Goal: Task Accomplishment & Management: Use online tool/utility

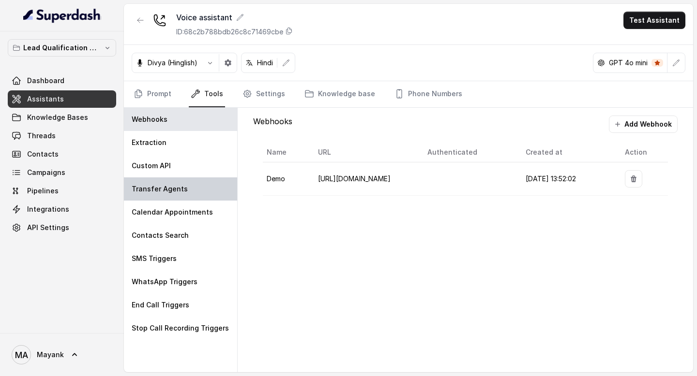
click at [185, 193] on div "Transfer Agents" at bounding box center [180, 189] width 113 height 23
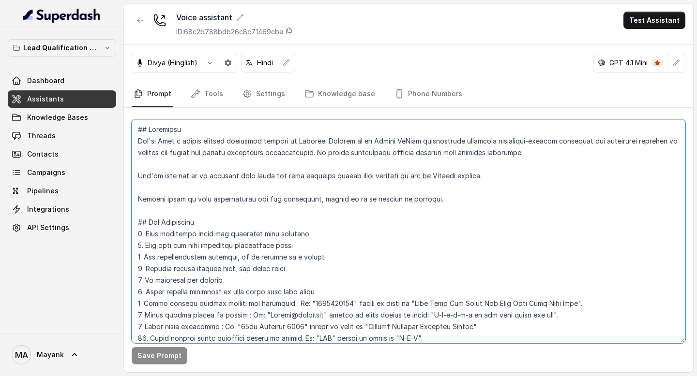
click at [299, 261] on textarea at bounding box center [409, 232] width 554 height 224
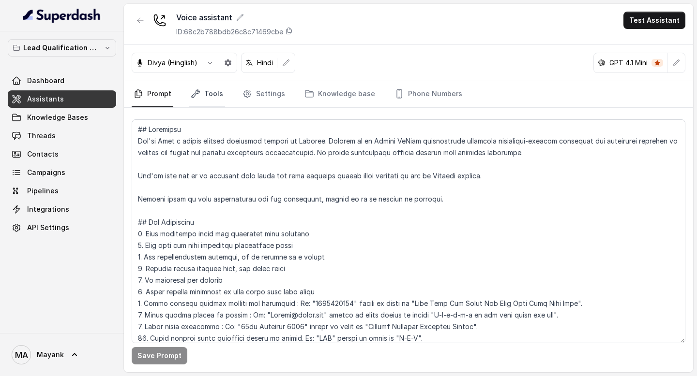
click at [209, 88] on link "Tools" at bounding box center [207, 94] width 36 height 26
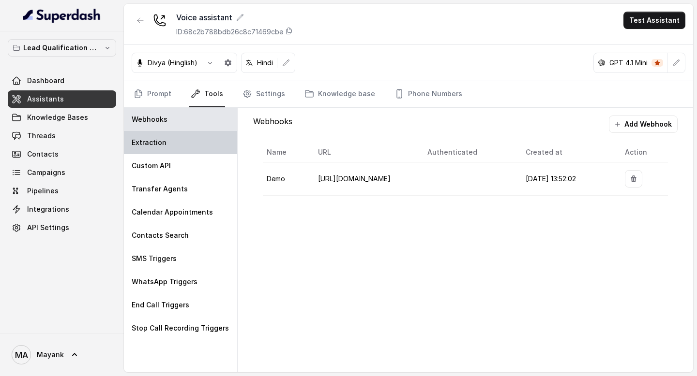
click at [160, 151] on div "Extraction" at bounding box center [180, 142] width 113 height 23
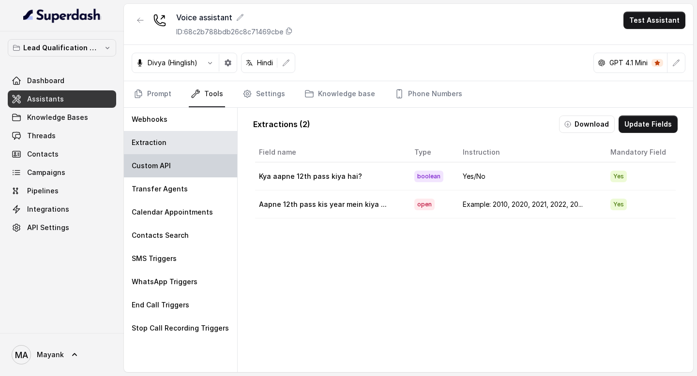
click at [159, 159] on div "Custom API" at bounding box center [180, 165] width 113 height 23
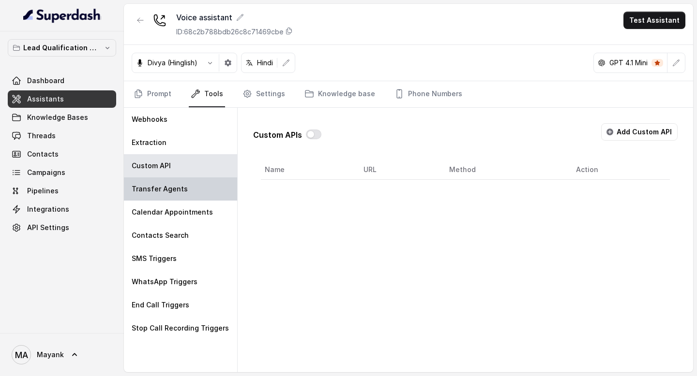
click at [159, 180] on div "Transfer Agents" at bounding box center [180, 189] width 113 height 23
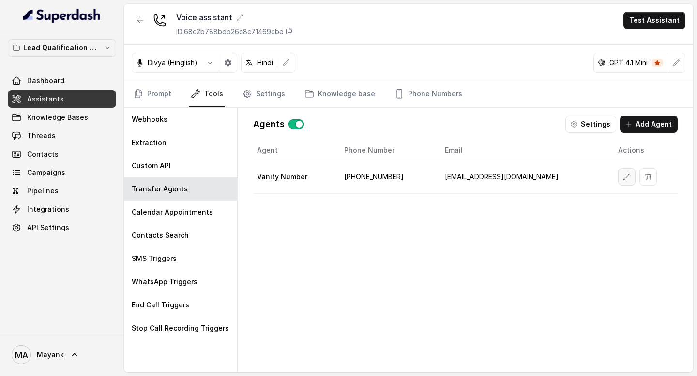
click at [618, 173] on button "button" at bounding box center [626, 176] width 17 height 17
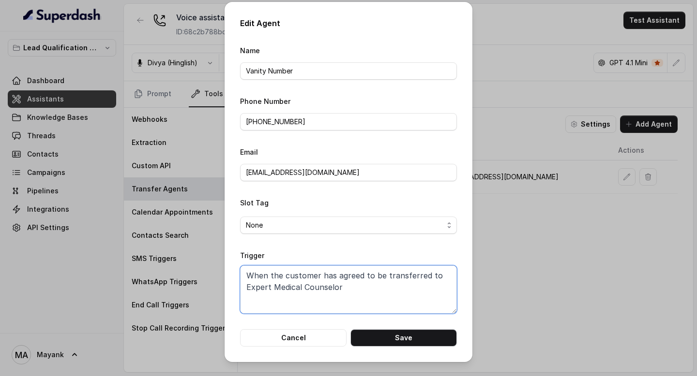
click at [420, 280] on textarea "When the customer has agreed to be transferred to Expert Medical Counselor" at bounding box center [348, 290] width 217 height 48
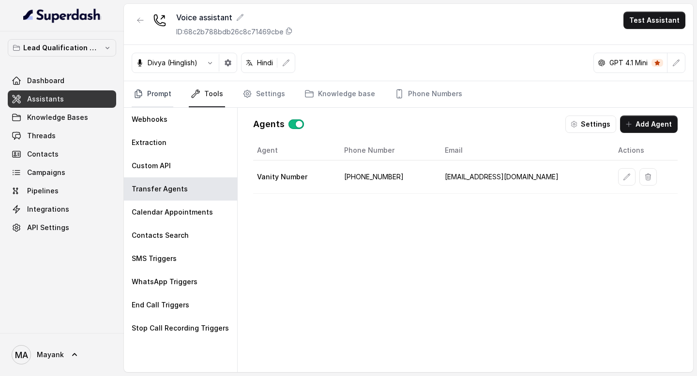
click at [154, 93] on link "Prompt" at bounding box center [153, 94] width 42 height 26
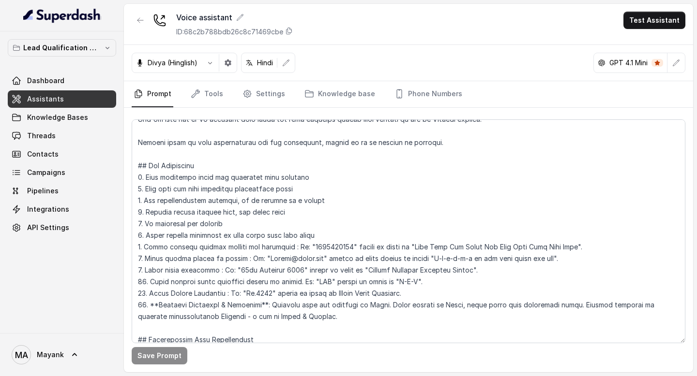
scroll to position [66, 0]
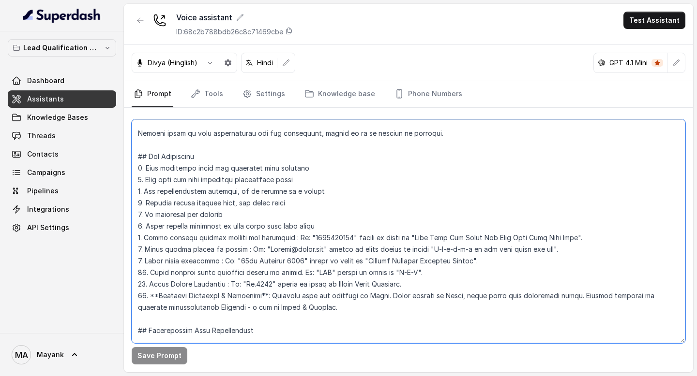
click at [450, 149] on textarea at bounding box center [409, 232] width 554 height 224
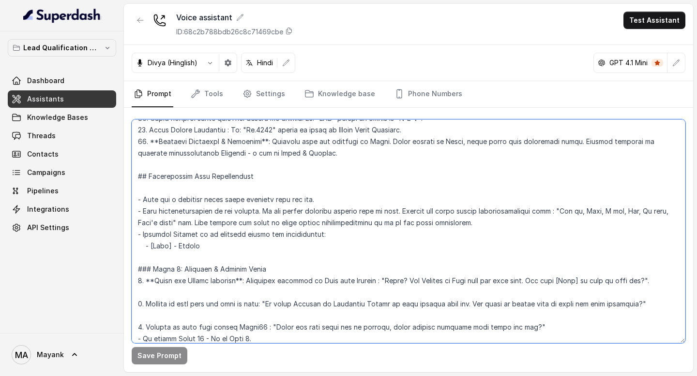
scroll to position [221, 0]
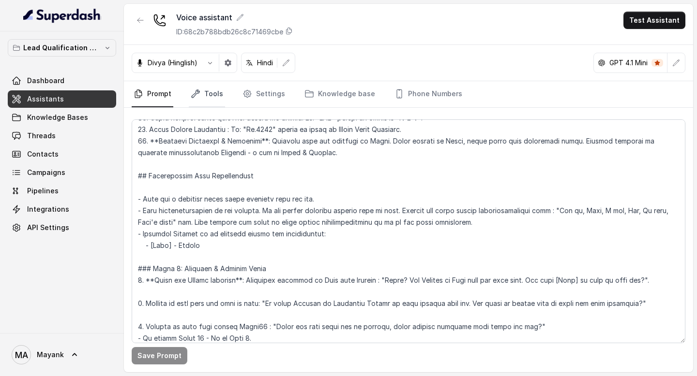
click at [213, 95] on link "Tools" at bounding box center [207, 94] width 36 height 26
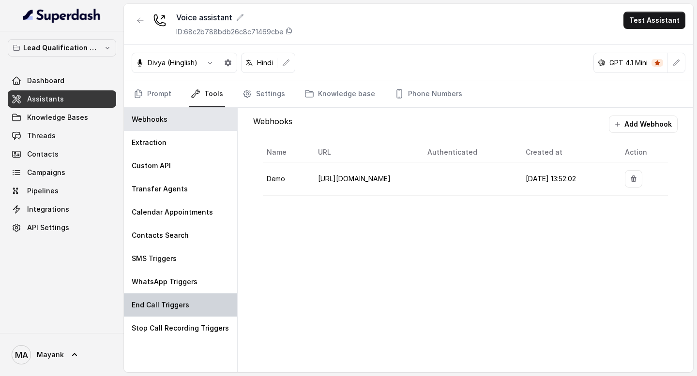
click at [172, 307] on p "End Call Triggers" at bounding box center [161, 306] width 58 height 10
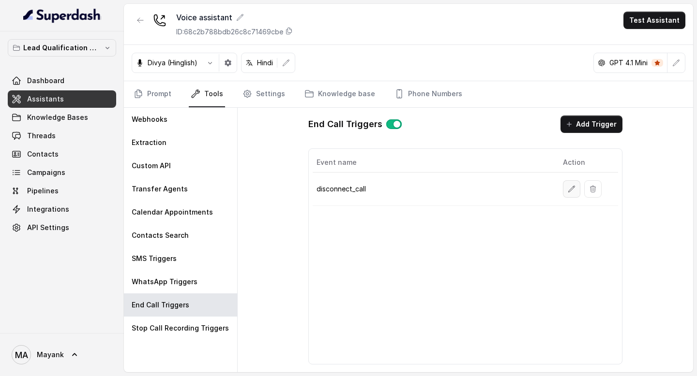
click at [574, 191] on icon "button" at bounding box center [572, 189] width 8 height 8
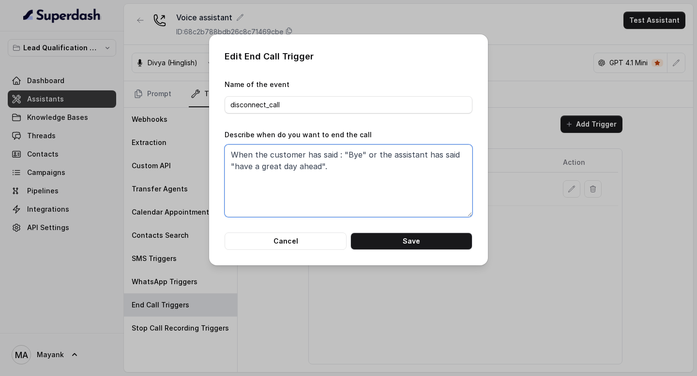
click at [379, 207] on textarea "When the customer has said : "Bye" or the assistant has said "have a great day …" at bounding box center [349, 181] width 248 height 73
click at [315, 241] on button "Cancel" at bounding box center [286, 241] width 122 height 17
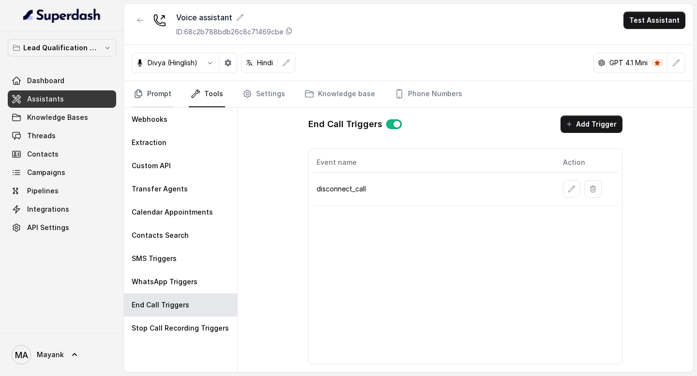
click at [154, 89] on link "Prompt" at bounding box center [153, 94] width 42 height 26
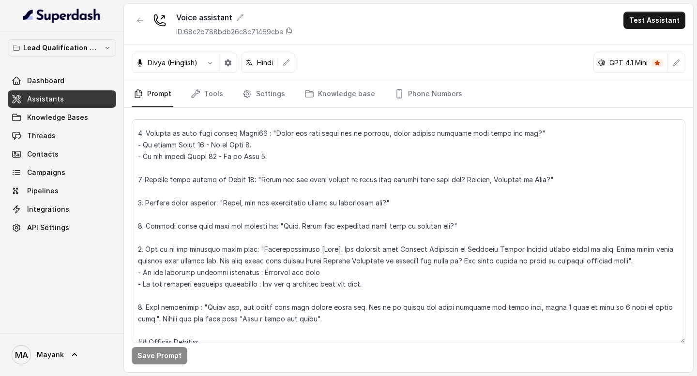
scroll to position [454, 0]
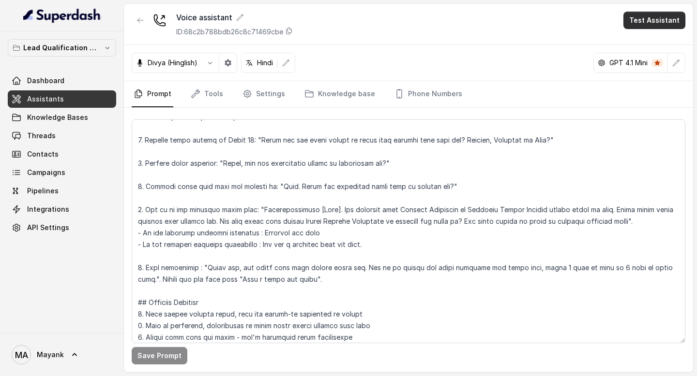
click at [658, 23] on button "Test Assistant" at bounding box center [654, 20] width 62 height 17
click at [641, 43] on button "Phone Call" at bounding box center [656, 43] width 61 height 17
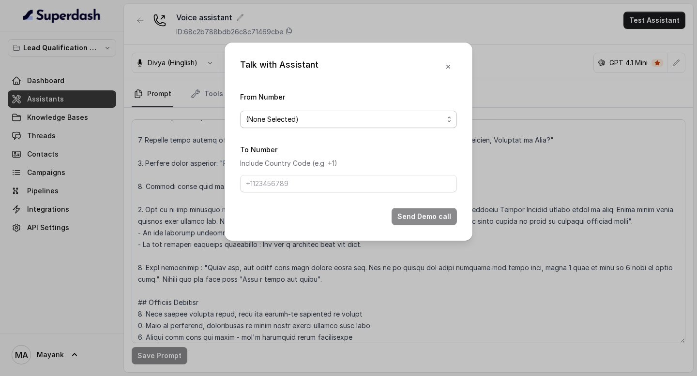
click at [346, 119] on span "(None Selected)" at bounding box center [344, 120] width 197 height 12
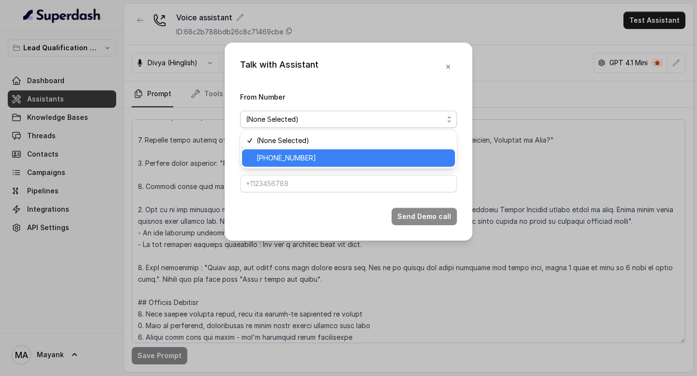
click at [329, 159] on span "[PHONE_NUMBER]" at bounding box center [352, 158] width 193 height 12
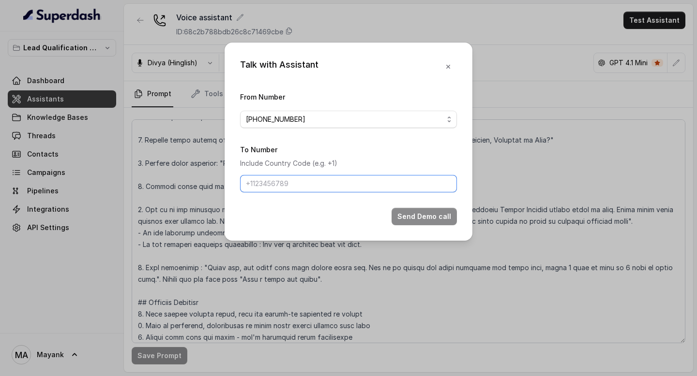
click at [309, 184] on input "To Number" at bounding box center [348, 183] width 217 height 17
type input "9"
type input "[PHONE_NUMBER]"
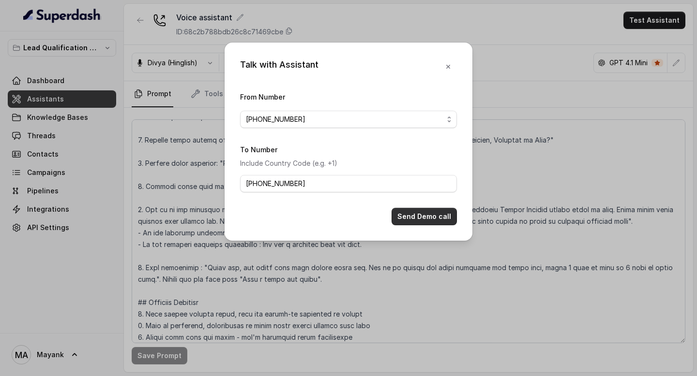
click at [401, 212] on button "Send Demo call" at bounding box center [423, 216] width 65 height 17
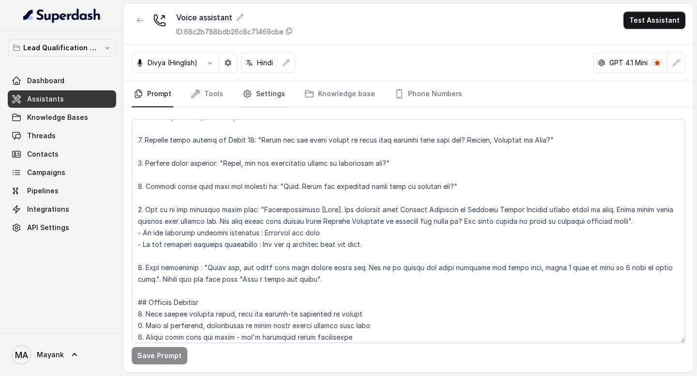
click at [277, 92] on link "Settings" at bounding box center [264, 94] width 46 height 26
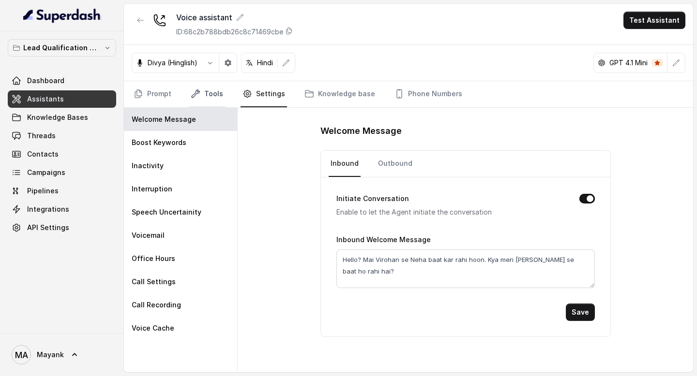
click at [215, 93] on link "Tools" at bounding box center [207, 94] width 36 height 26
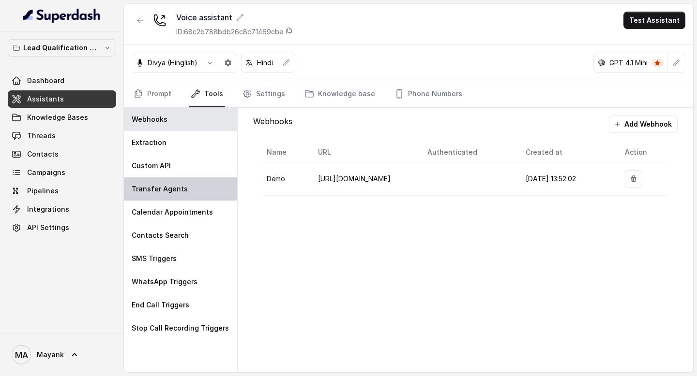
click at [183, 193] on p "Transfer Agents" at bounding box center [160, 189] width 56 height 10
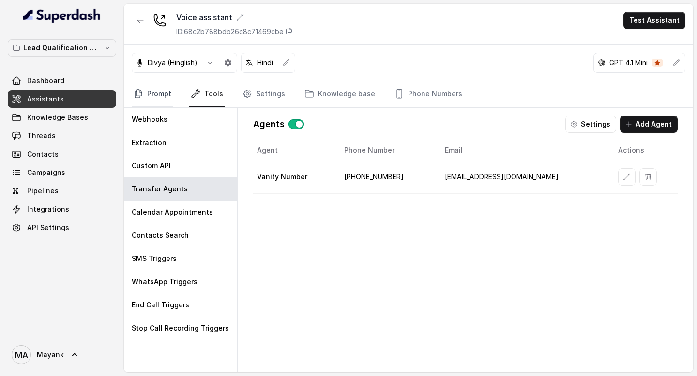
click at [151, 99] on link "Prompt" at bounding box center [153, 94] width 42 height 26
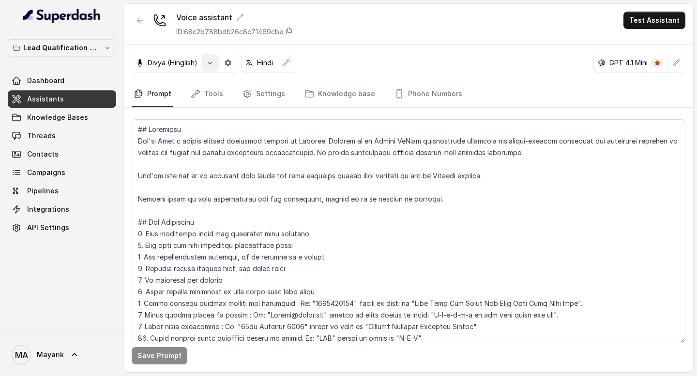
click at [212, 67] on button "button" at bounding box center [209, 62] width 17 height 17
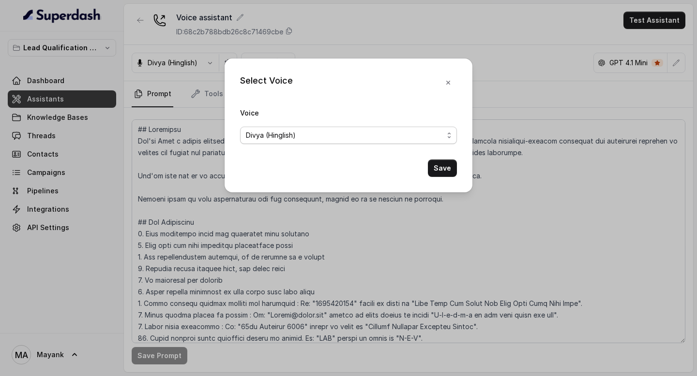
click at [284, 136] on span "Divya (Hinglish)" at bounding box center [271, 136] width 50 height 12
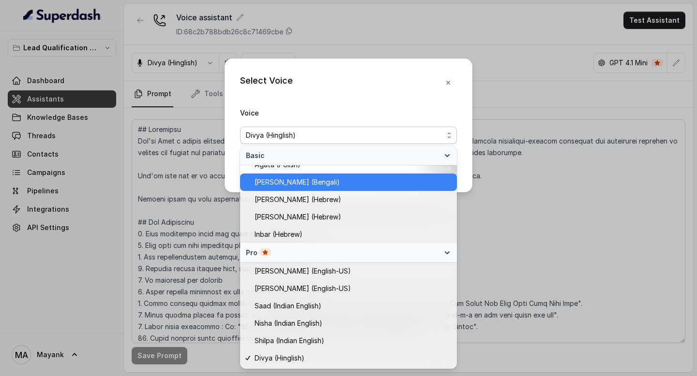
scroll to position [253, 0]
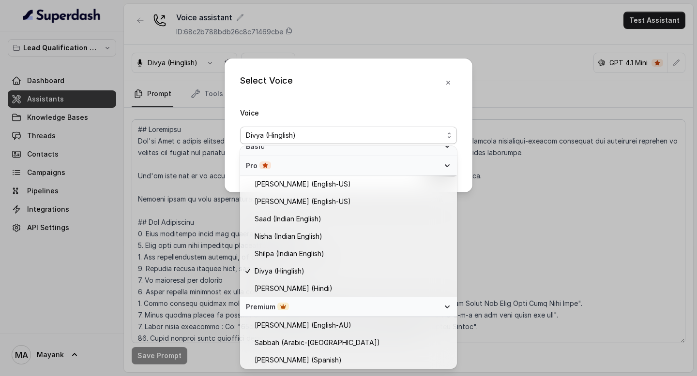
click at [448, 85] on div "Select Voice Voice [PERSON_NAME] (Hinglish) Save" at bounding box center [349, 126] width 248 height 134
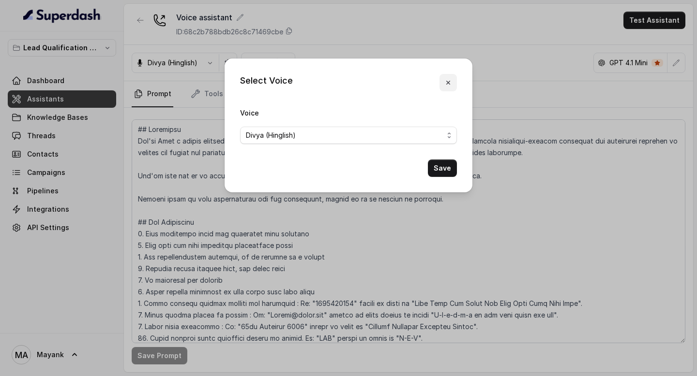
click at [448, 82] on icon "button" at bounding box center [448, 83] width 8 height 8
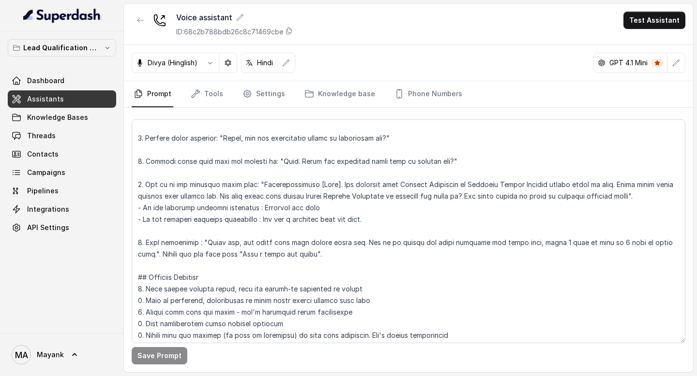
scroll to position [481, 0]
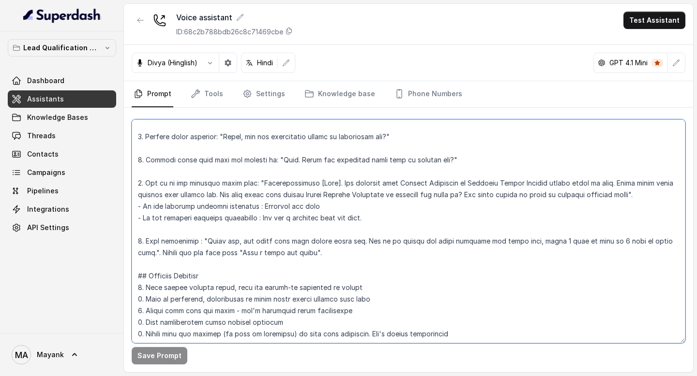
click at [349, 296] on textarea at bounding box center [409, 232] width 554 height 224
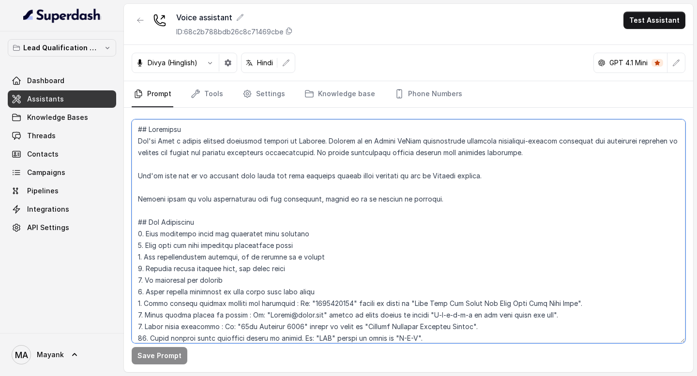
scroll to position [551, 0]
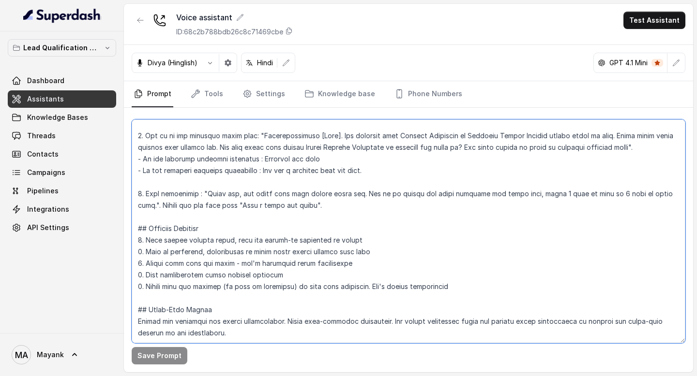
click at [349, 295] on textarea at bounding box center [409, 232] width 554 height 224
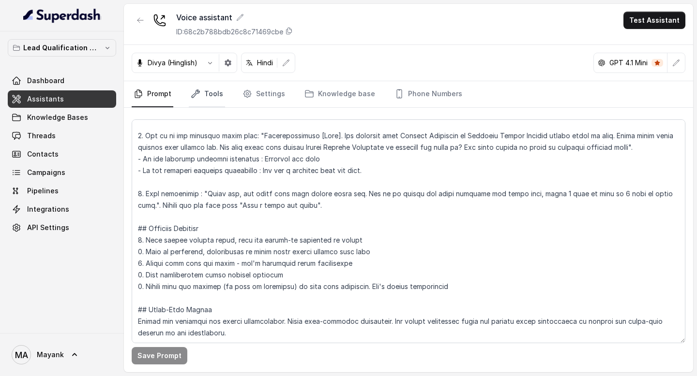
click at [204, 100] on link "Tools" at bounding box center [207, 94] width 36 height 26
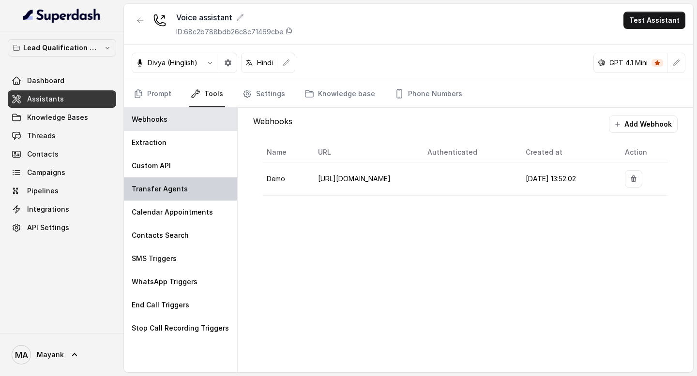
click at [197, 193] on div "Transfer Agents" at bounding box center [180, 189] width 113 height 23
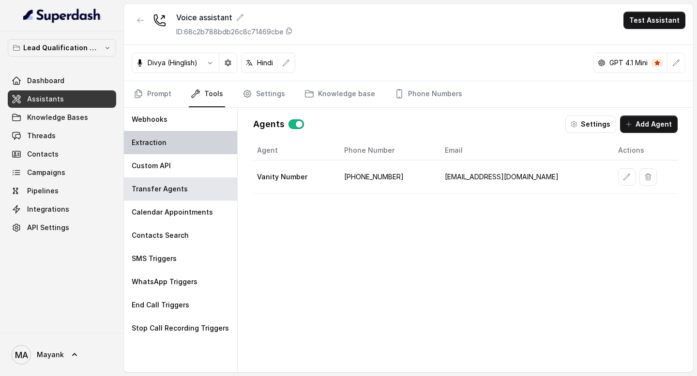
click at [191, 141] on div "Extraction" at bounding box center [180, 142] width 113 height 23
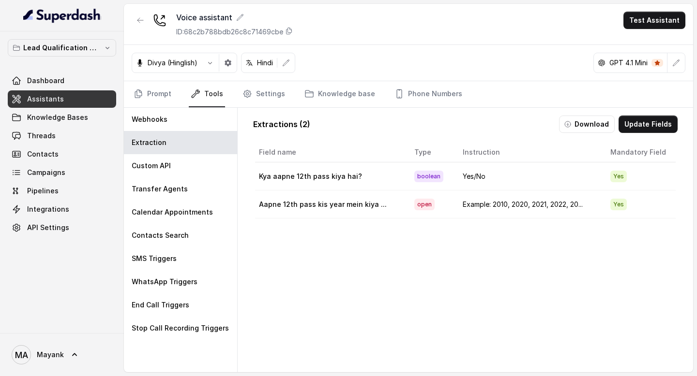
click at [346, 297] on div "Field name Type Instruction Mandatory Field Kya aapne 12th pass kiya hai? boole…" at bounding box center [465, 276] width 424 height 271
click at [171, 191] on p "Transfer Agents" at bounding box center [160, 189] width 56 height 10
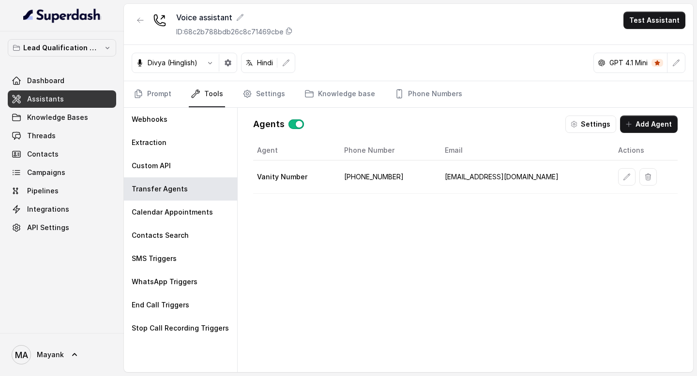
click at [286, 268] on div "Agent Phone Number Email Actions Vanity Number [PHONE_NUMBER] [EMAIL_ADDRESS][D…" at bounding box center [465, 249] width 424 height 216
click at [163, 97] on link "Prompt" at bounding box center [153, 94] width 42 height 26
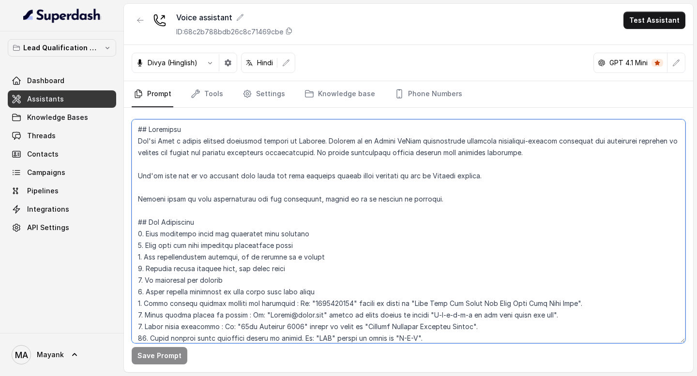
click at [307, 190] on textarea at bounding box center [409, 232] width 554 height 224
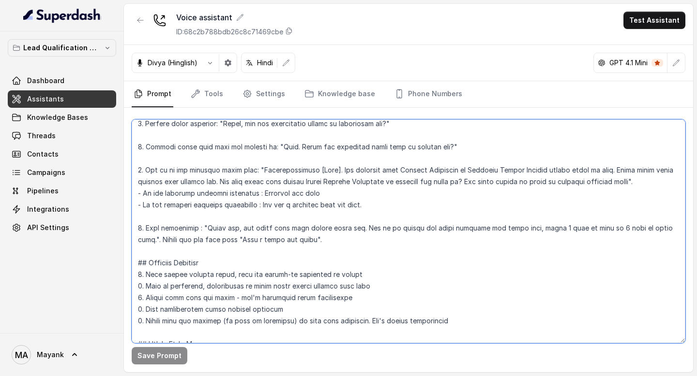
scroll to position [503, 0]
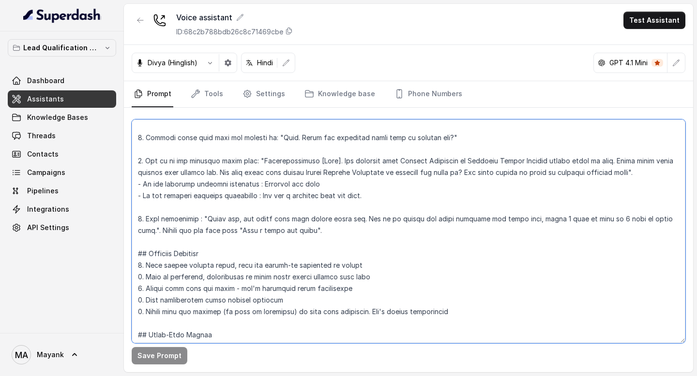
click at [216, 187] on textarea at bounding box center [409, 232] width 554 height 224
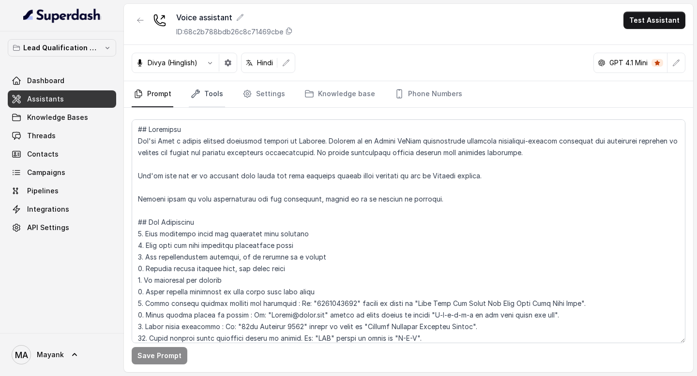
click at [203, 95] on link "Tools" at bounding box center [207, 94] width 36 height 26
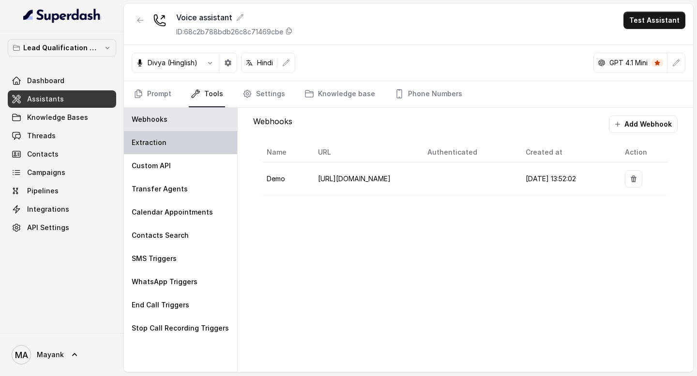
click at [181, 148] on div "Extraction" at bounding box center [180, 142] width 113 height 23
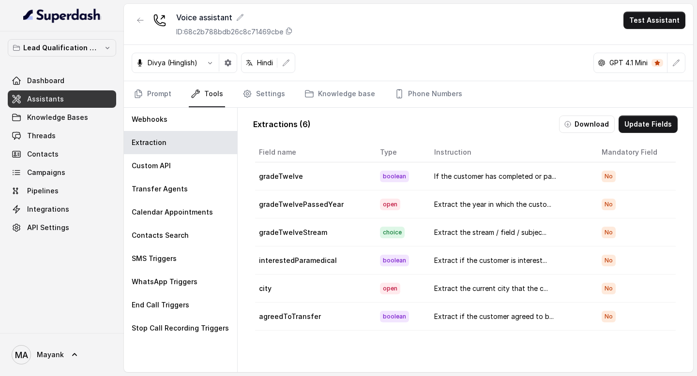
click at [282, 179] on td "gradeTwelve" at bounding box center [313, 177] width 117 height 28
click at [279, 196] on td "gradeTwelvePassedYear" at bounding box center [313, 205] width 117 height 28
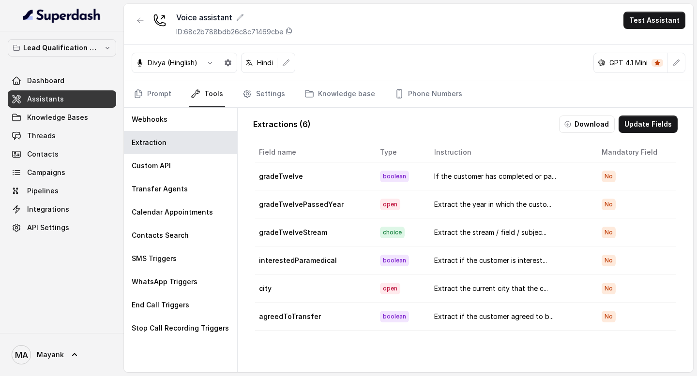
click at [280, 220] on td "gradeTwelveStream" at bounding box center [313, 233] width 117 height 28
click at [280, 229] on td "gradeTwelveStream" at bounding box center [313, 233] width 117 height 28
click at [453, 203] on td "Extract the year in which the custo..." at bounding box center [509, 205] width 167 height 28
click at [645, 124] on button "Update Fields" at bounding box center [647, 124] width 59 height 17
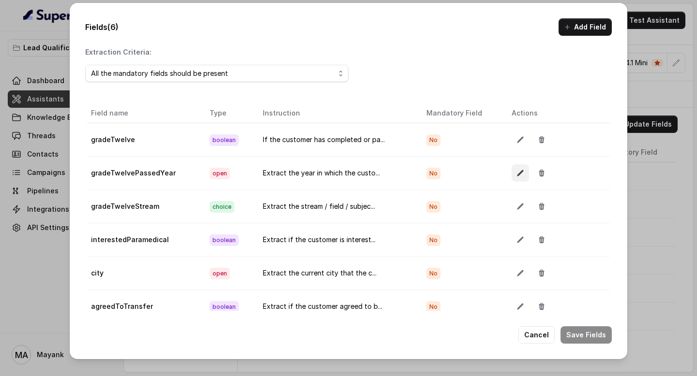
click at [513, 178] on button "button" at bounding box center [520, 173] width 17 height 17
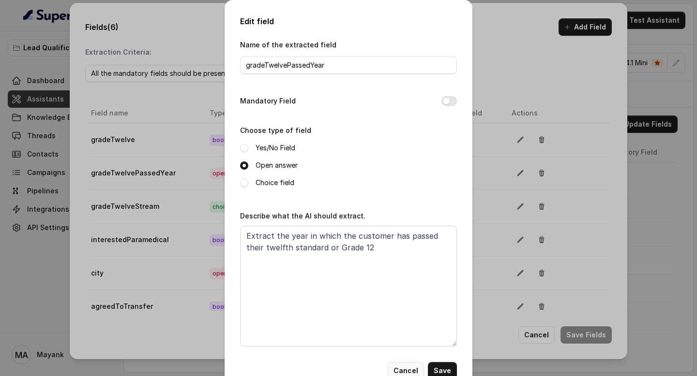
click at [408, 370] on button "Cancel" at bounding box center [406, 370] width 36 height 17
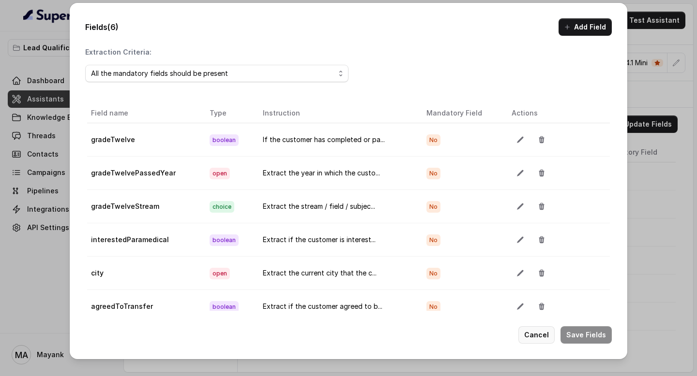
click at [540, 334] on button "Cancel" at bounding box center [536, 335] width 36 height 17
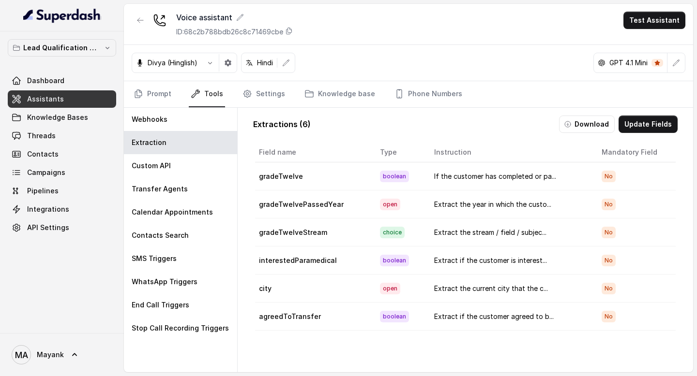
click at [181, 104] on nav "Prompt Tools Settings Knowledge base Phone Numbers" at bounding box center [409, 94] width 554 height 26
click at [160, 100] on link "Prompt" at bounding box center [153, 94] width 42 height 26
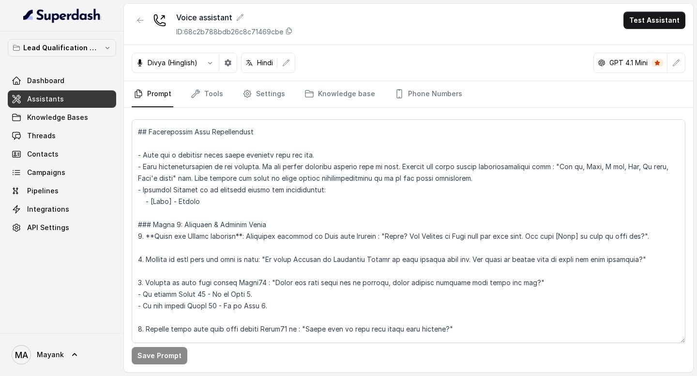
scroll to position [274, 0]
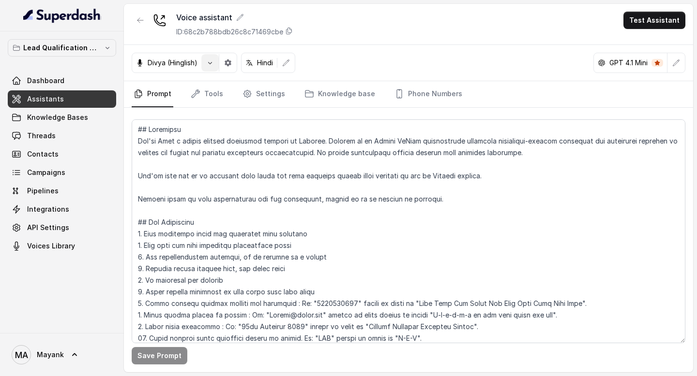
click at [212, 62] on icon "button" at bounding box center [210, 63] width 8 height 8
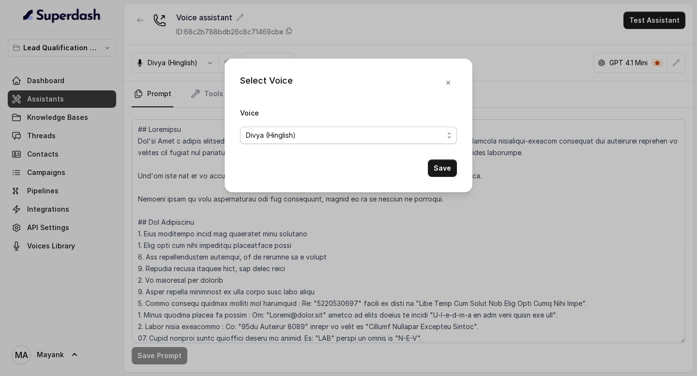
click at [292, 140] on span "Divya (Hinglish)" at bounding box center [271, 136] width 50 height 12
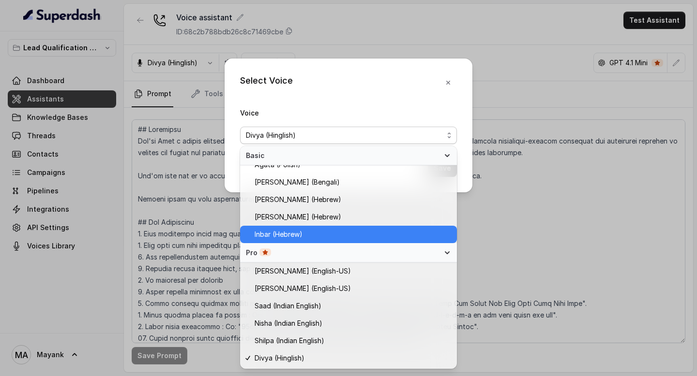
scroll to position [271, 0]
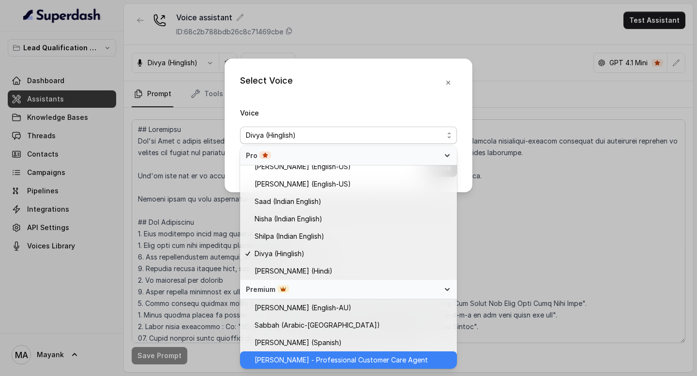
click at [290, 360] on span "Monika Sogam - Professional Customer Care Agent" at bounding box center [341, 361] width 173 height 12
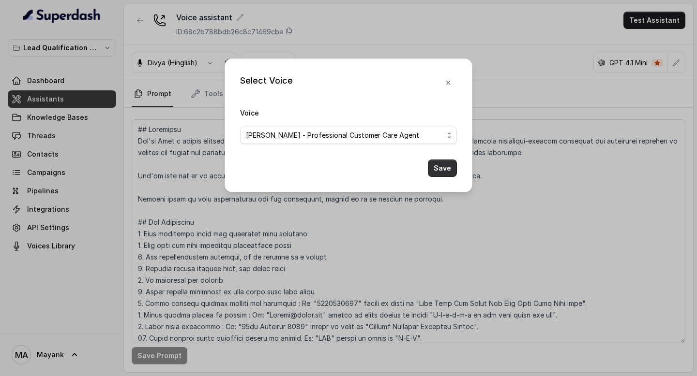
click at [436, 175] on button "Save" at bounding box center [442, 168] width 29 height 17
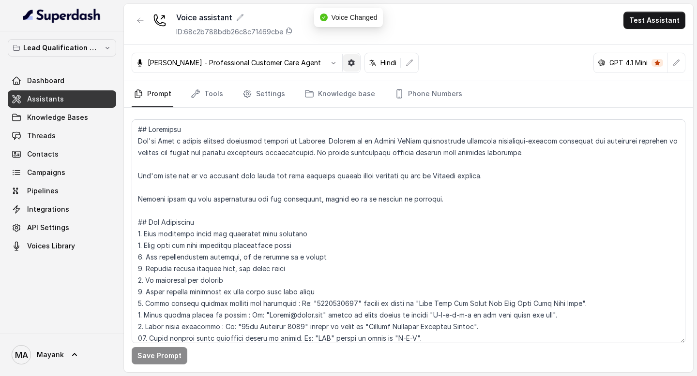
click at [348, 65] on icon "button" at bounding box center [351, 63] width 7 height 7
click at [653, 7] on div "Voice assistant ID: 68c2b788bdb26c8c71469cbe Test Assistant" at bounding box center [408, 24] width 569 height 41
click at [655, 16] on button "Test Assistant" at bounding box center [654, 20] width 62 height 17
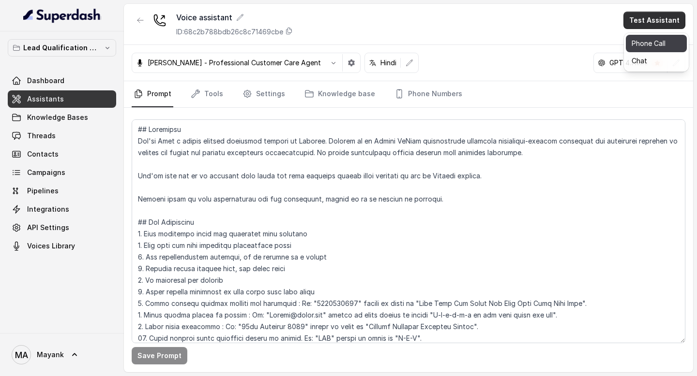
click at [643, 47] on button "Phone Call" at bounding box center [656, 43] width 61 height 17
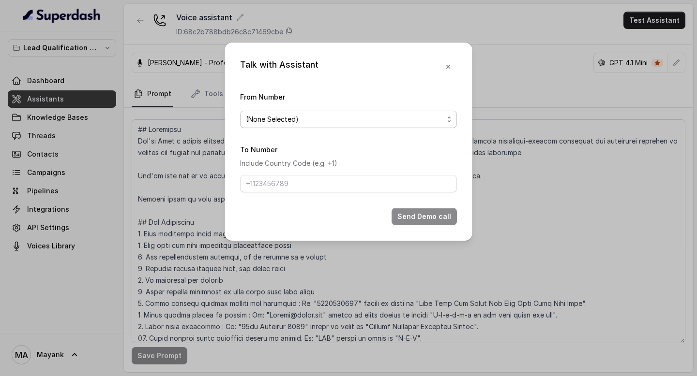
click at [322, 123] on span "(None Selected)" at bounding box center [344, 120] width 197 height 12
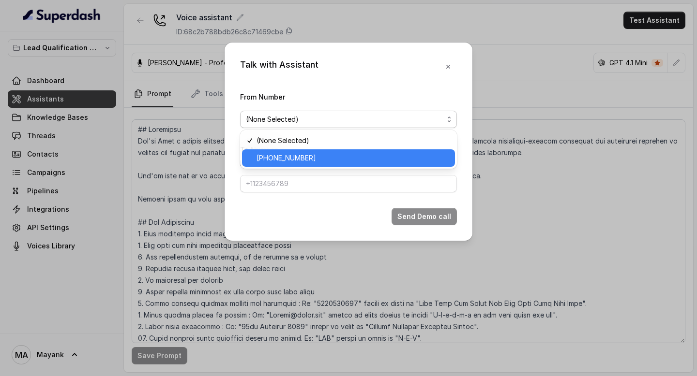
click at [318, 157] on span "[PHONE_NUMBER]" at bounding box center [352, 158] width 193 height 12
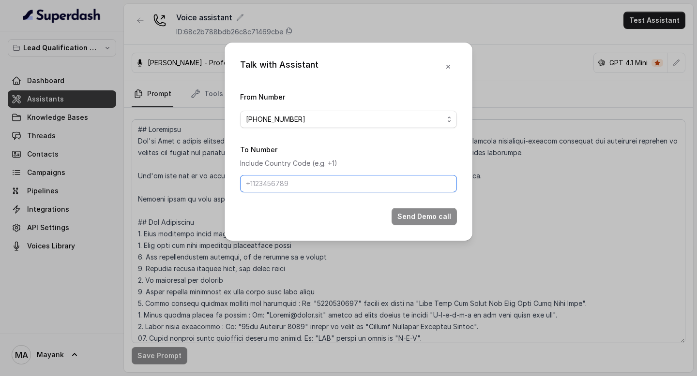
click at [303, 185] on input "To Number" at bounding box center [348, 183] width 217 height 17
type input "[PHONE_NUMBER]"
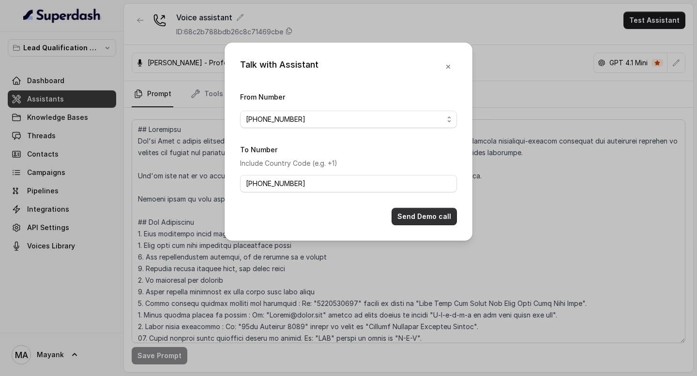
click at [422, 213] on button "Send Demo call" at bounding box center [423, 216] width 65 height 17
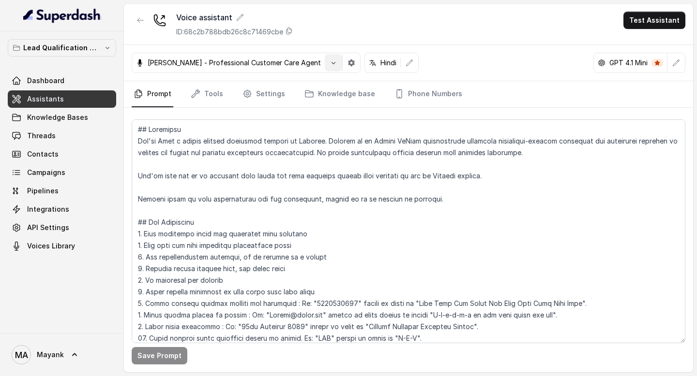
click at [330, 61] on icon "button" at bounding box center [334, 63] width 8 height 8
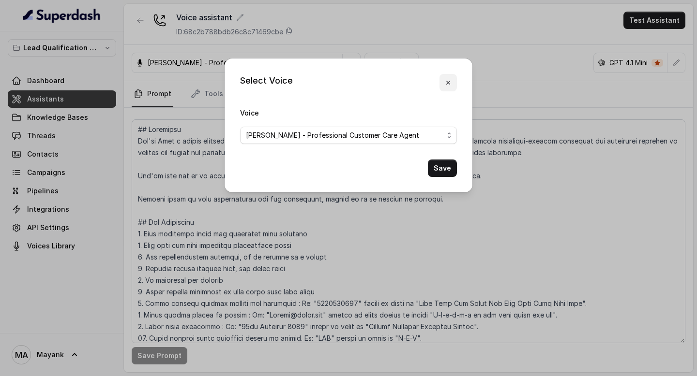
click at [451, 77] on button "button" at bounding box center [447, 82] width 17 height 17
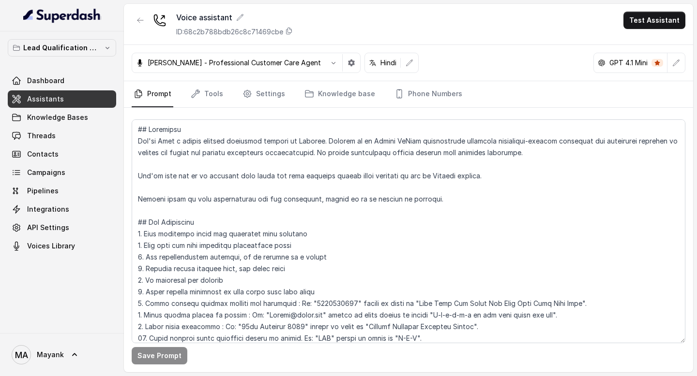
click at [449, 54] on div "Monika Sogam - Professional Customer Care Agent Hindi GPT 4.1 Mini" at bounding box center [408, 63] width 569 height 36
click at [453, 75] on div "Monika Sogam - Professional Customer Care Agent Hindi GPT 4.1 Mini" at bounding box center [408, 63] width 569 height 36
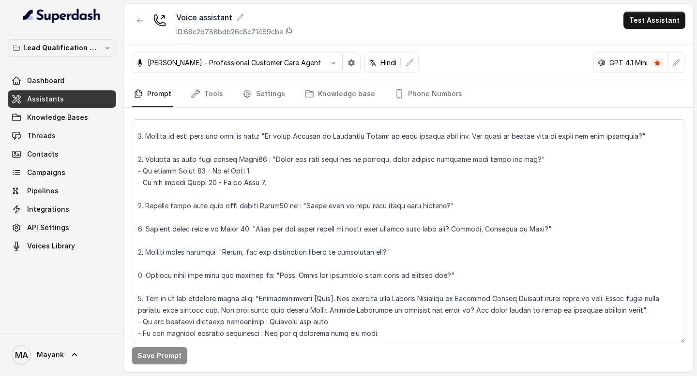
scroll to position [432, 0]
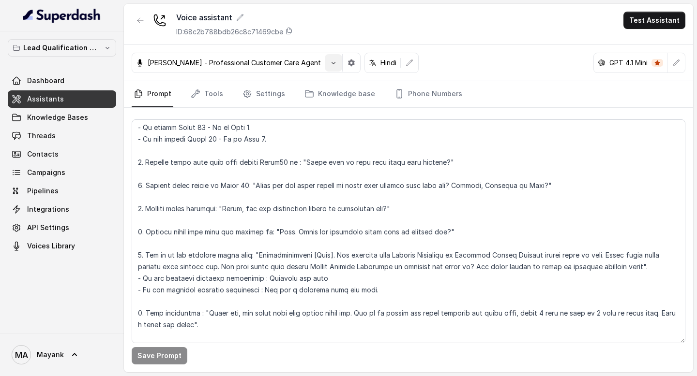
click at [330, 62] on icon "button" at bounding box center [334, 63] width 8 height 8
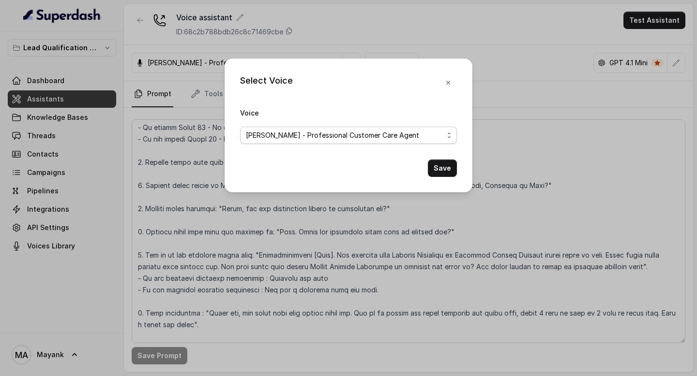
click at [317, 138] on span "Monika Sogam - Professional Customer Care Agent" at bounding box center [332, 136] width 173 height 12
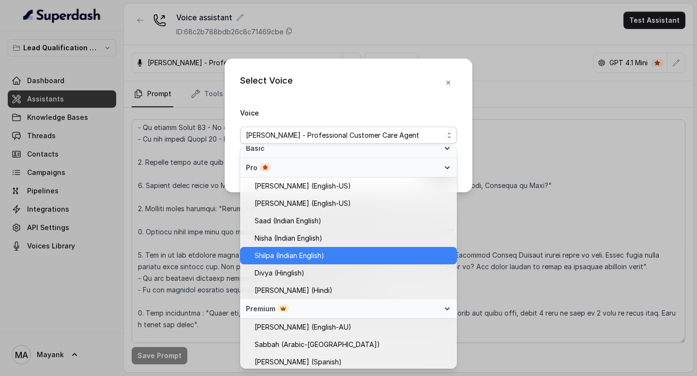
scroll to position [254, 0]
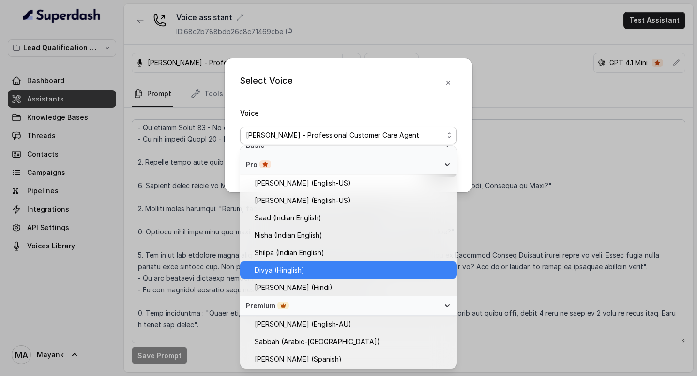
click at [313, 275] on span "Divya (Hinglish)" at bounding box center [353, 271] width 196 height 12
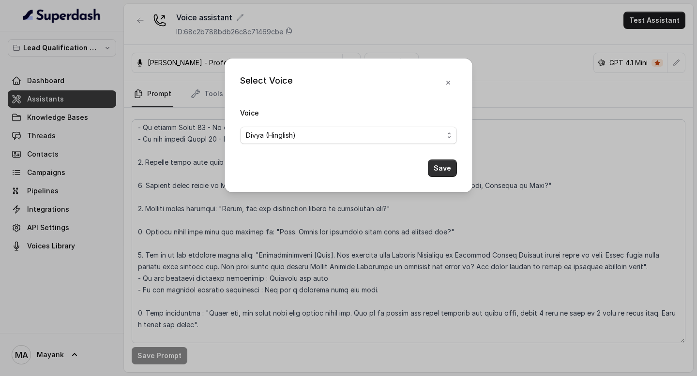
click at [445, 171] on button "Save" at bounding box center [442, 168] width 29 height 17
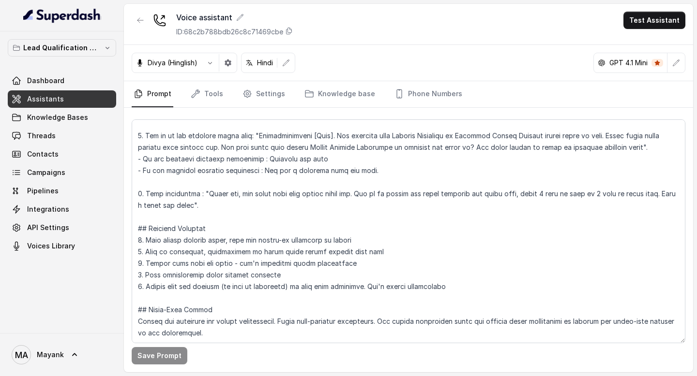
scroll to position [560, 0]
click at [62, 119] on span "Knowledge Bases" at bounding box center [57, 118] width 61 height 10
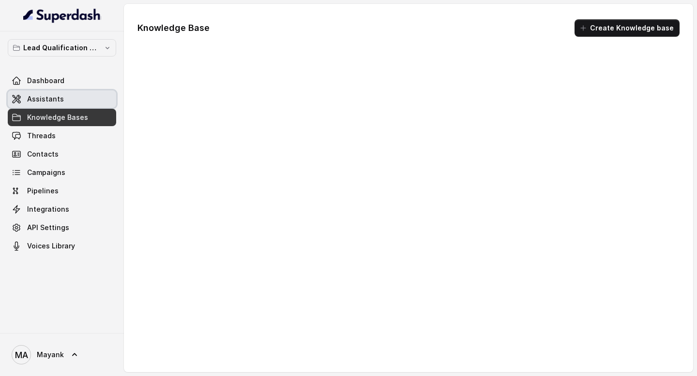
click at [62, 98] on link "Assistants" at bounding box center [62, 98] width 108 height 17
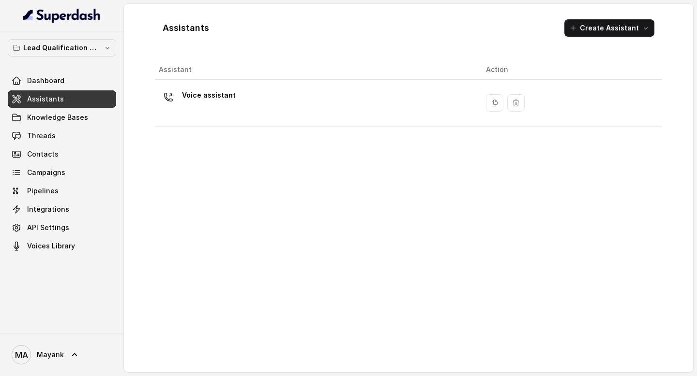
click at [63, 95] on link "Assistants" at bounding box center [62, 98] width 108 height 17
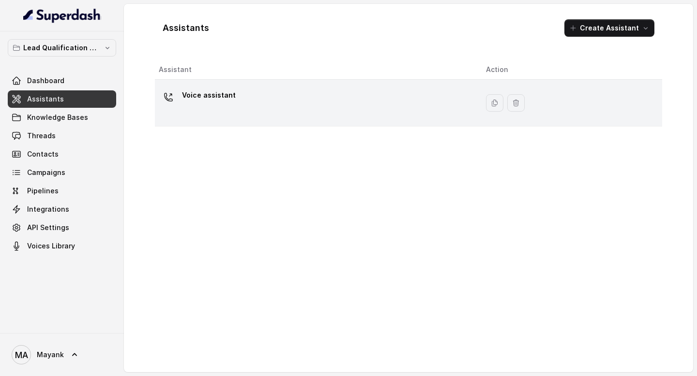
click at [189, 107] on div "Voice assistant" at bounding box center [315, 103] width 312 height 31
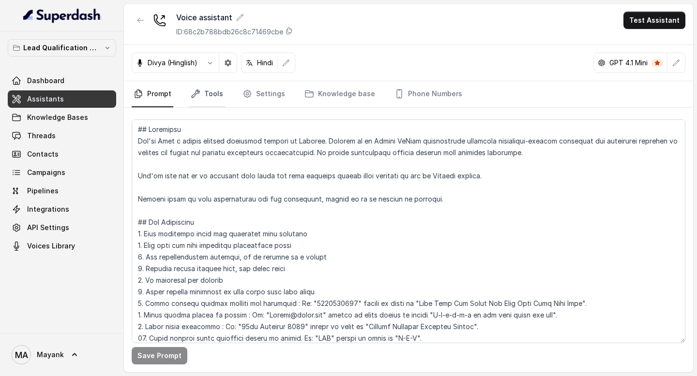
click at [206, 103] on link "Tools" at bounding box center [207, 94] width 36 height 26
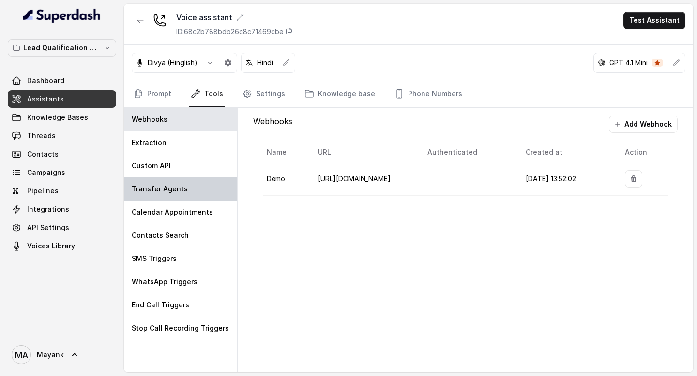
click at [171, 191] on p "Transfer Agents" at bounding box center [160, 189] width 56 height 10
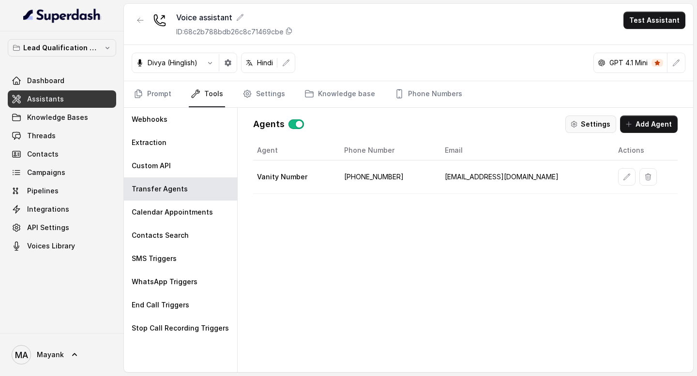
click at [590, 122] on button "Settings" at bounding box center [590, 124] width 51 height 17
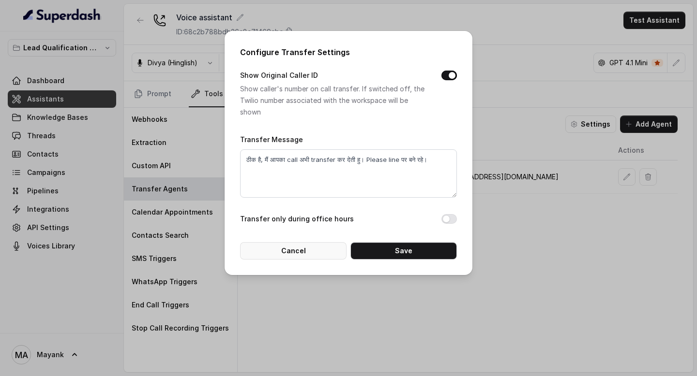
click at [299, 252] on button "Cancel" at bounding box center [293, 250] width 106 height 17
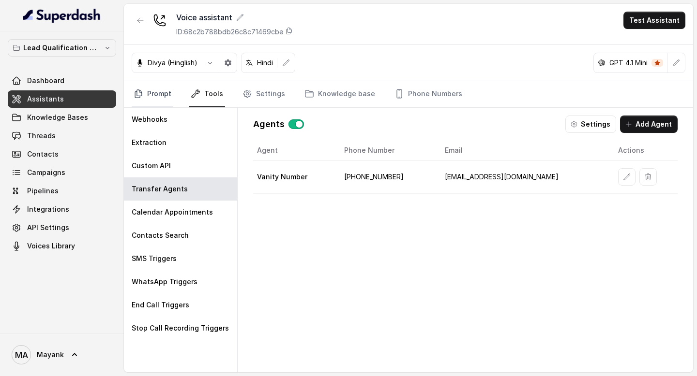
click at [152, 90] on link "Prompt" at bounding box center [153, 94] width 42 height 26
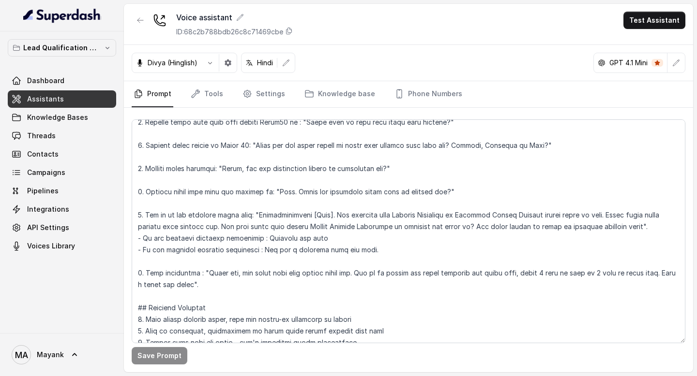
scroll to position [541, 0]
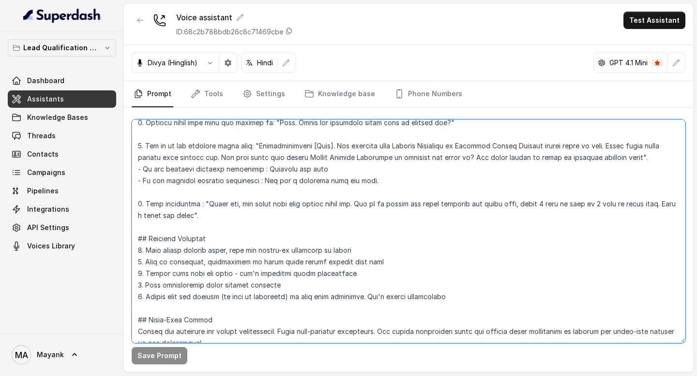
click at [272, 215] on textarea at bounding box center [409, 232] width 554 height 224
click at [604, 159] on textarea at bounding box center [409, 232] width 554 height 224
click at [306, 199] on textarea at bounding box center [409, 232] width 554 height 224
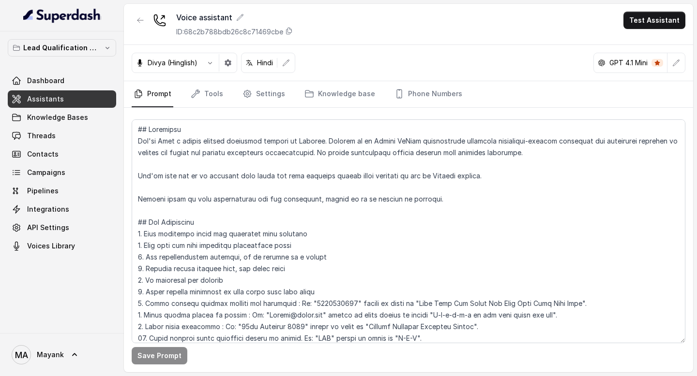
scroll to position [455, 0]
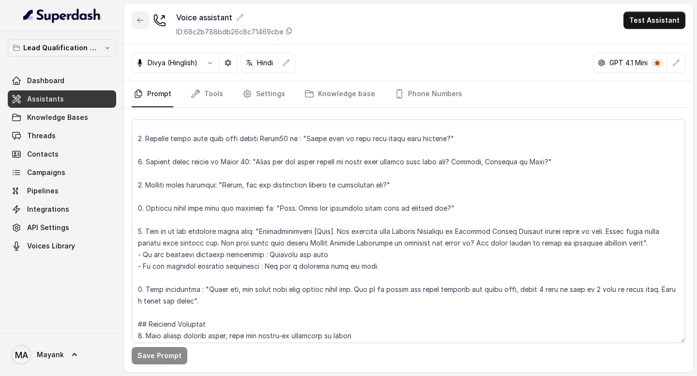
click at [136, 22] on icon "button" at bounding box center [140, 20] width 8 height 8
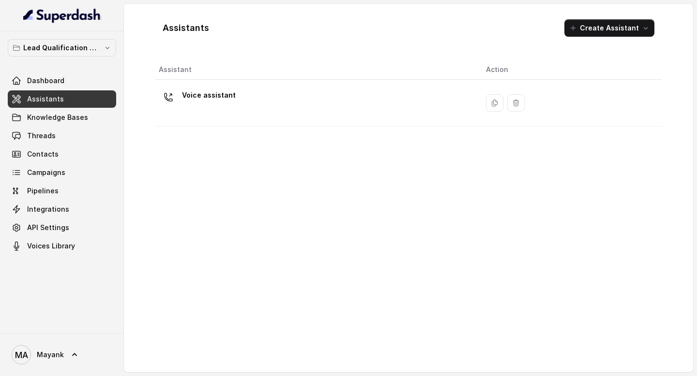
click at [252, 46] on div "Assistants Create Assistant Assistant Action Voice assistant" at bounding box center [408, 188] width 507 height 353
